Goal: Task Accomplishment & Management: Use online tool/utility

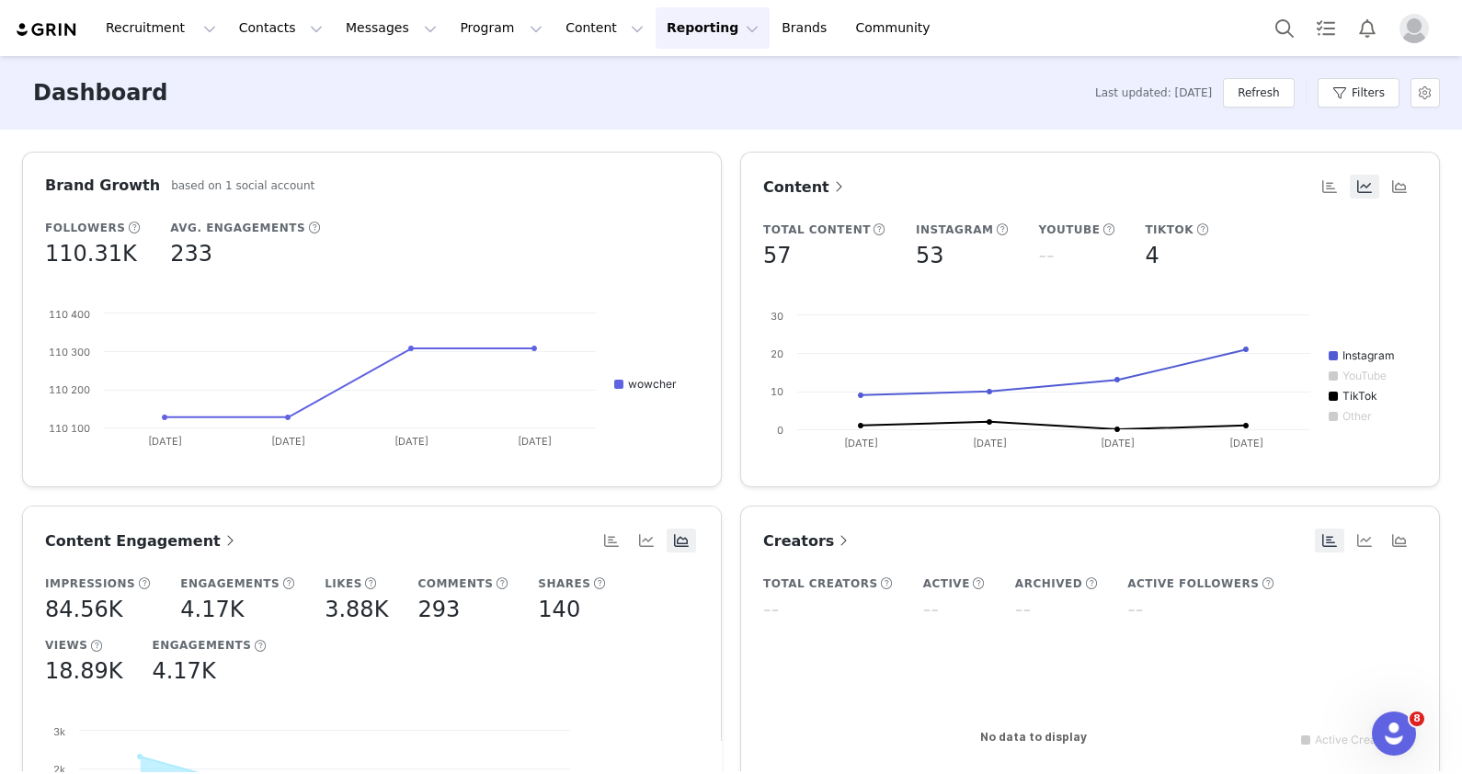
click at [809, 185] on span "Content" at bounding box center [805, 186] width 85 height 17
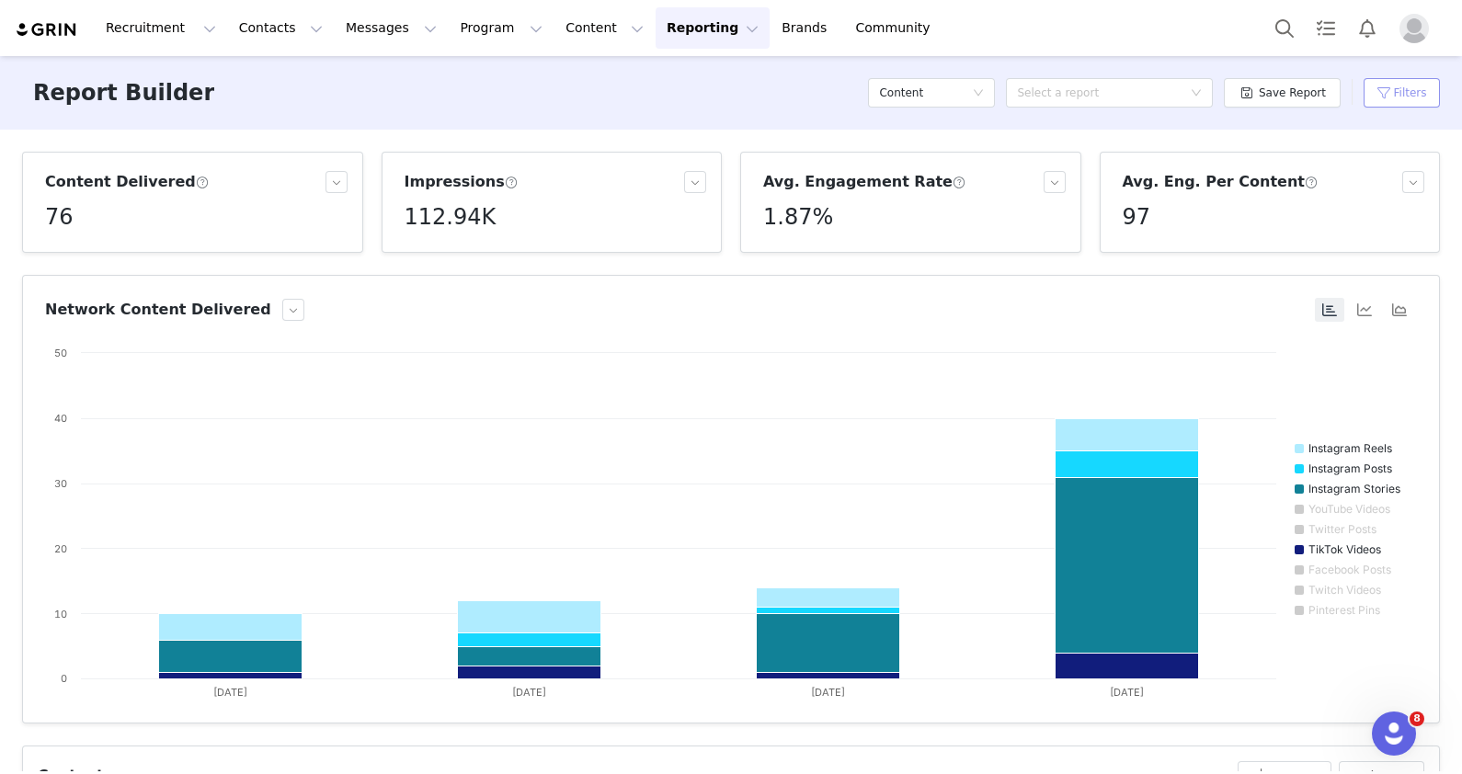
click at [1410, 92] on button "Filters" at bounding box center [1402, 92] width 76 height 29
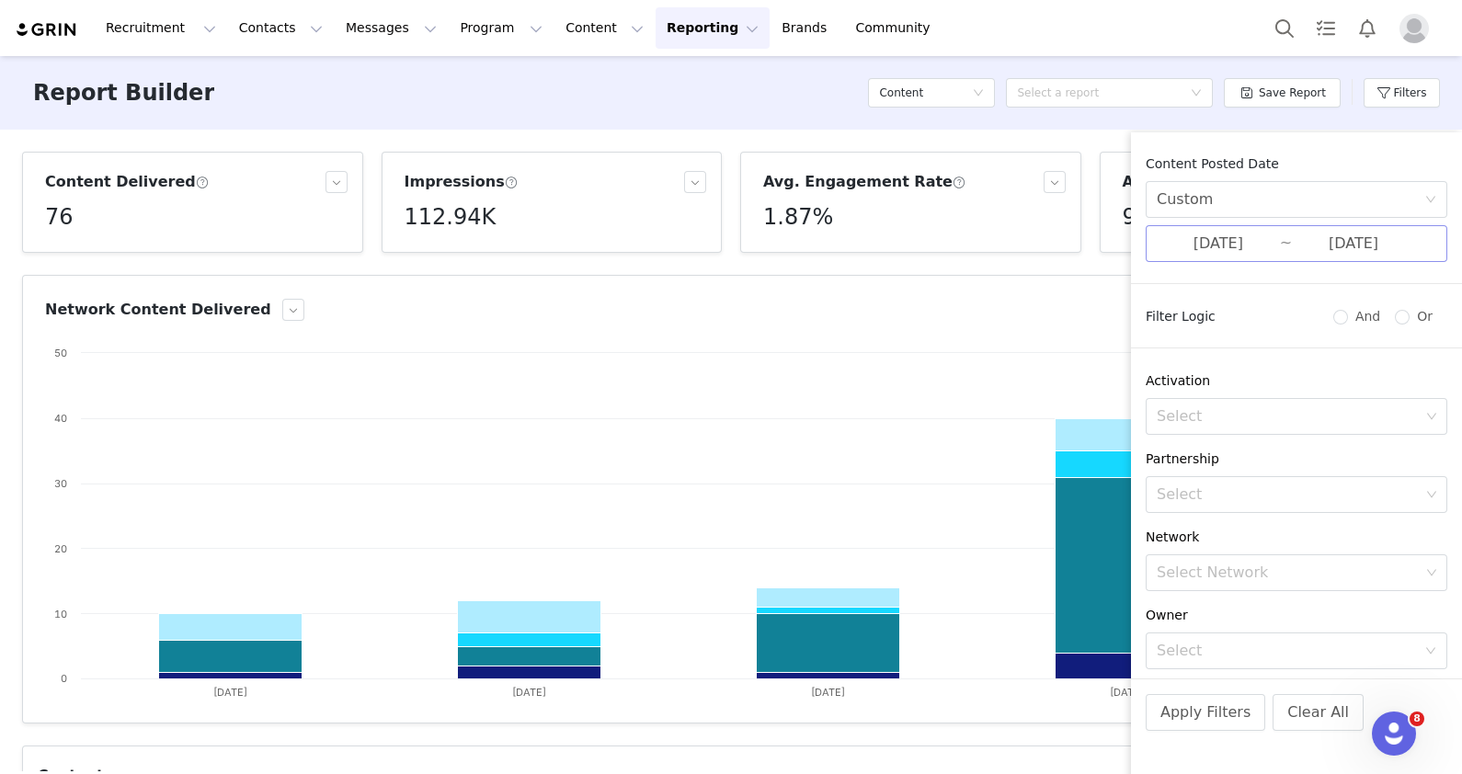
click at [1228, 244] on input "[DATE]" at bounding box center [1218, 244] width 123 height 24
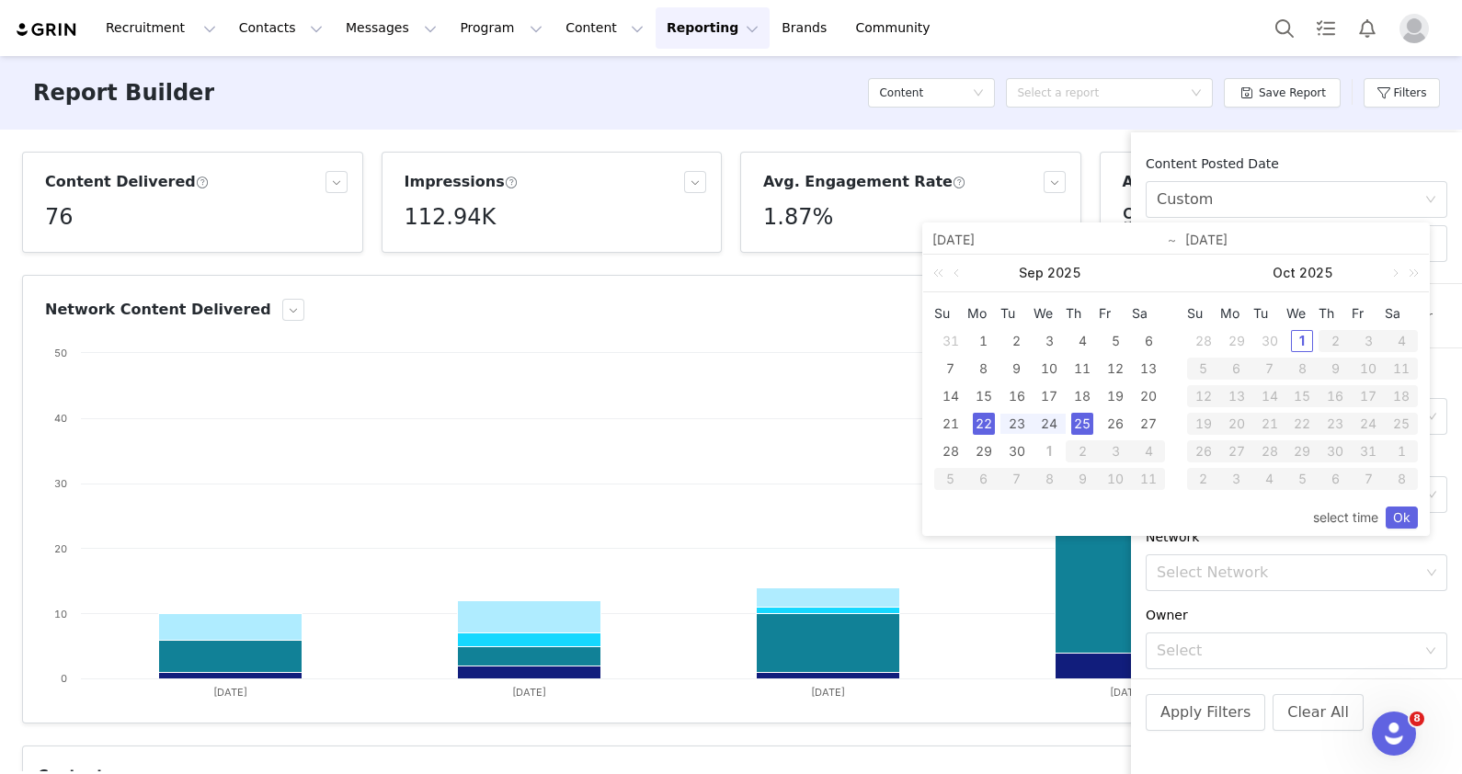
click at [979, 422] on div "22" at bounding box center [984, 424] width 22 height 22
click at [988, 456] on div "29" at bounding box center [984, 451] width 22 height 22
type input "[DATE]"
click at [1292, 336] on div "1" at bounding box center [1302, 341] width 22 height 22
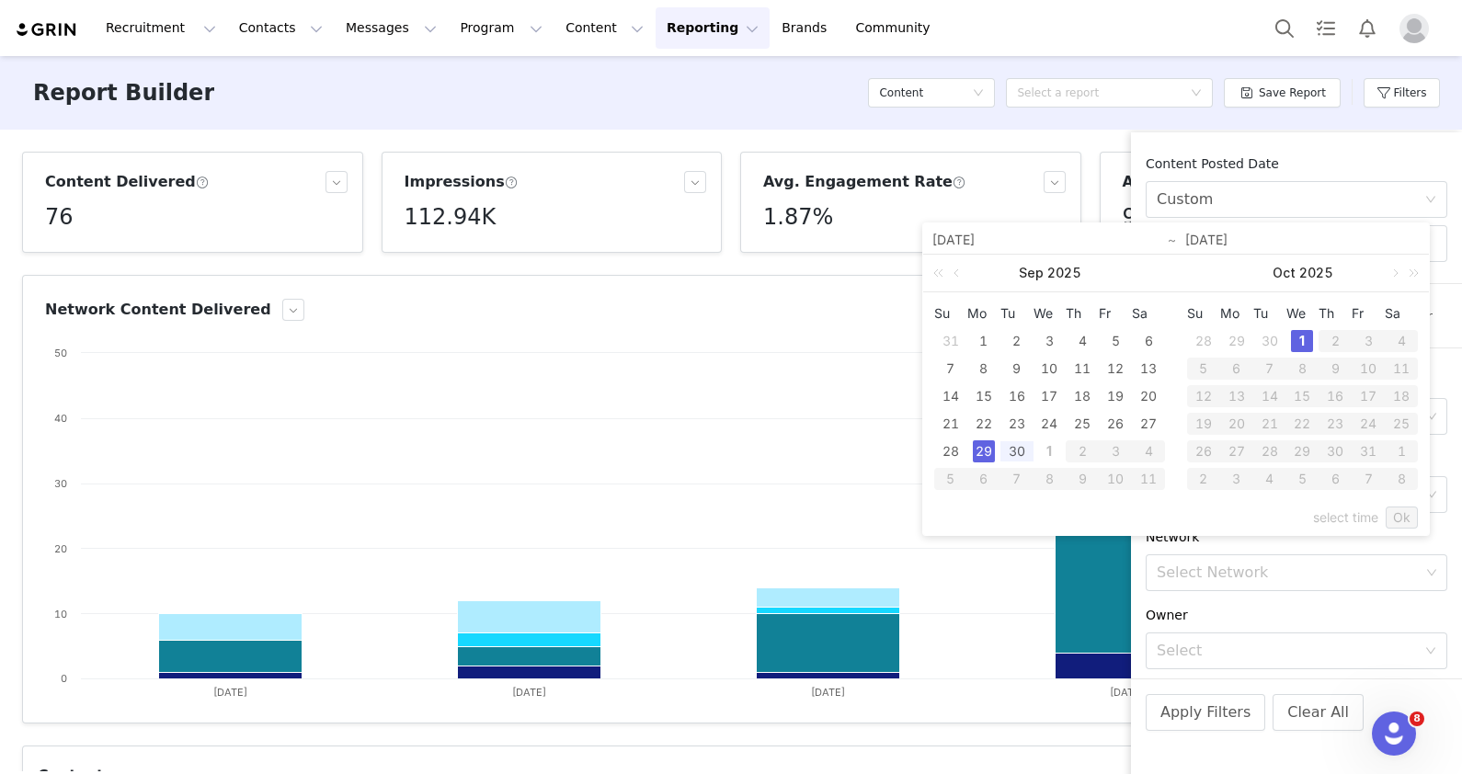
click at [975, 451] on div "29" at bounding box center [984, 451] width 22 height 22
type input "[DATE]"
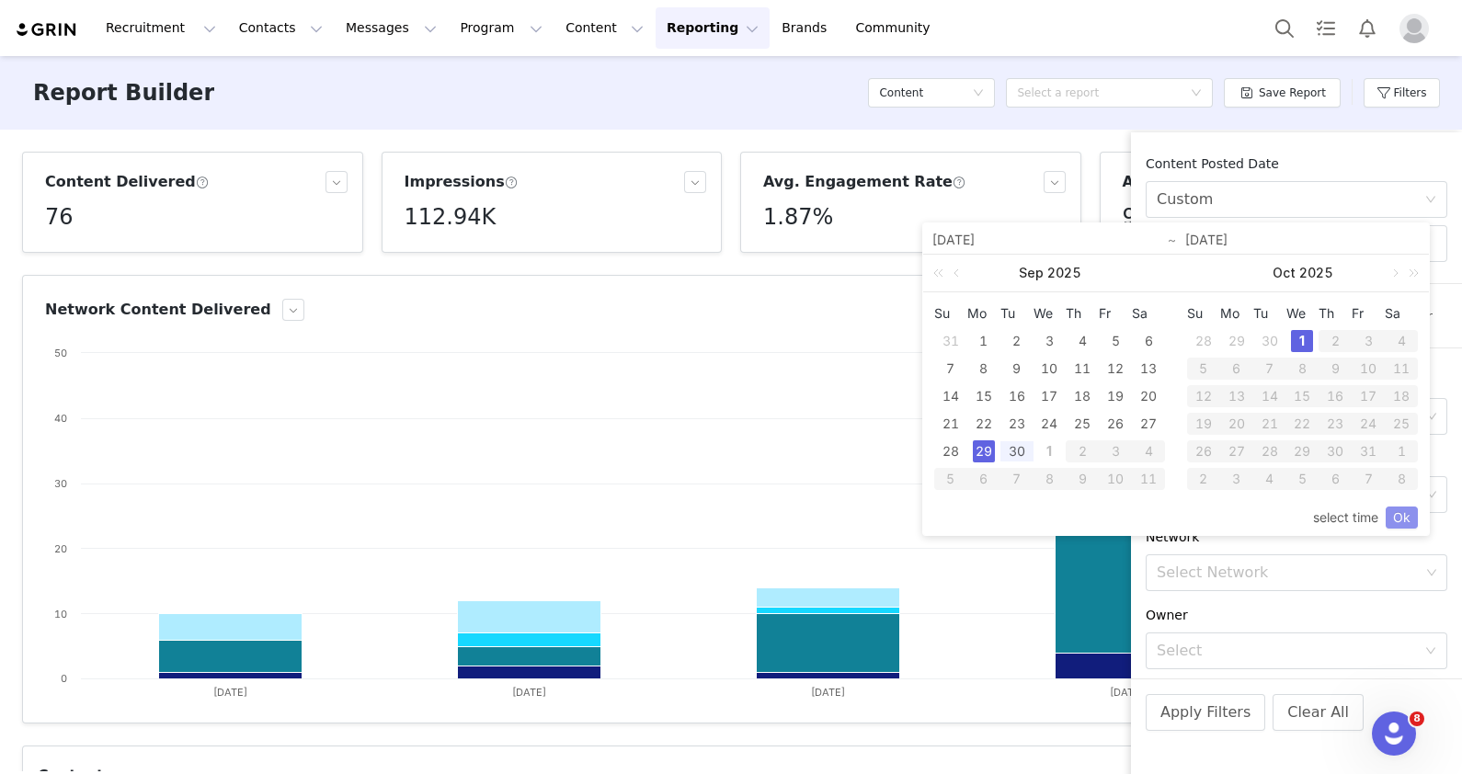
click at [1393, 512] on link "Ok" at bounding box center [1402, 518] width 32 height 22
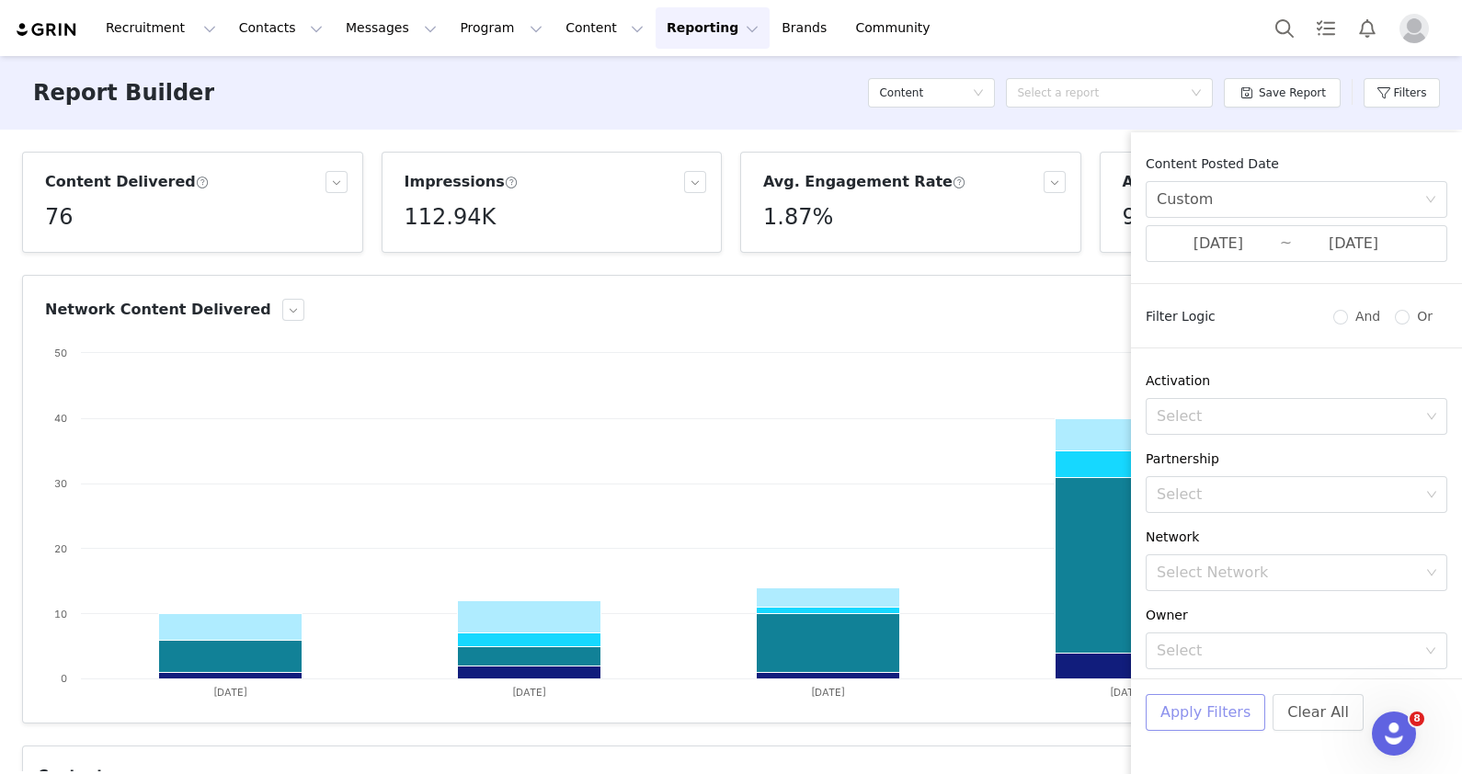
click at [1177, 702] on button "Apply Filters" at bounding box center [1206, 712] width 120 height 37
